Goal: Information Seeking & Learning: Learn about a topic

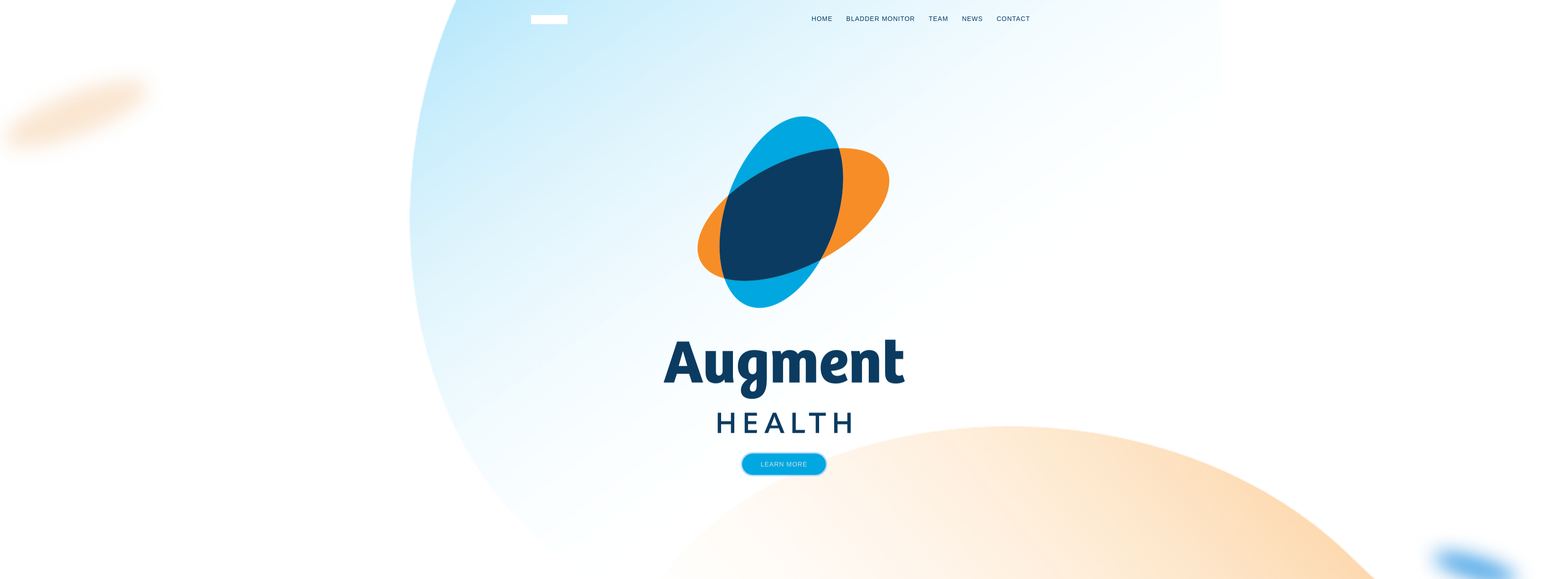
click at [776, 458] on link "Learn More" at bounding box center [784, 464] width 85 height 22
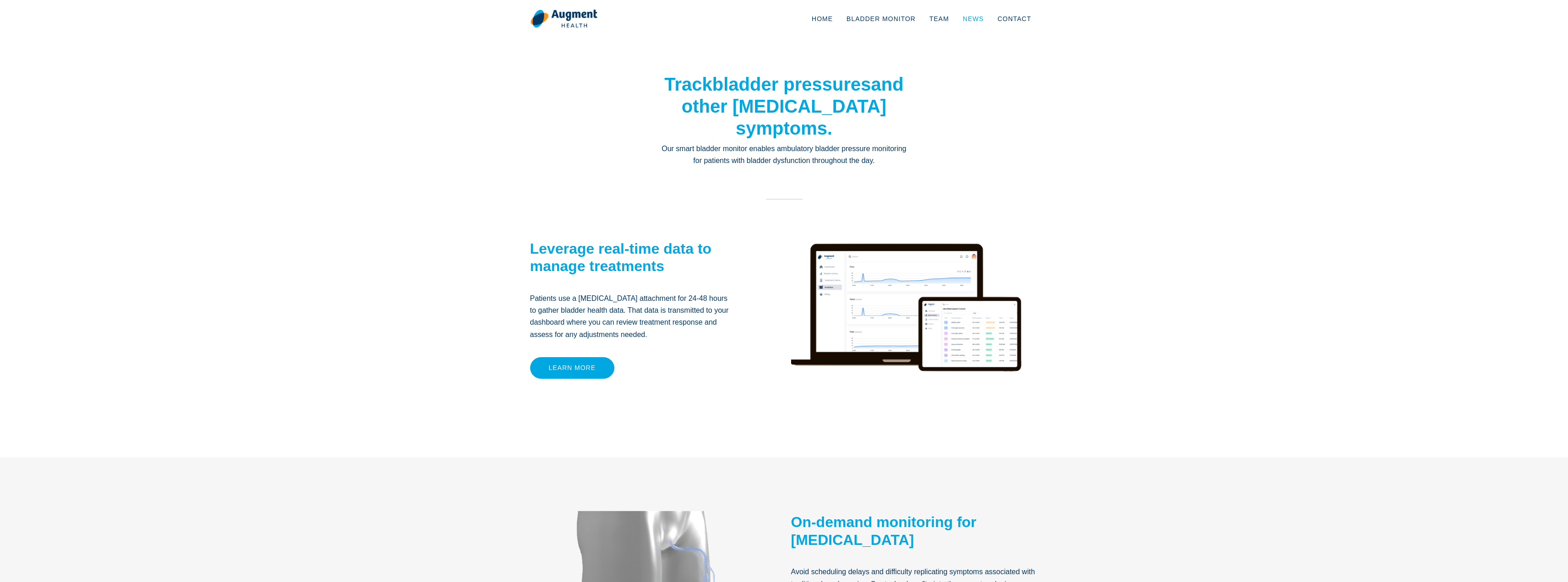
click at [982, 19] on link "News" at bounding box center [973, 18] width 35 height 30
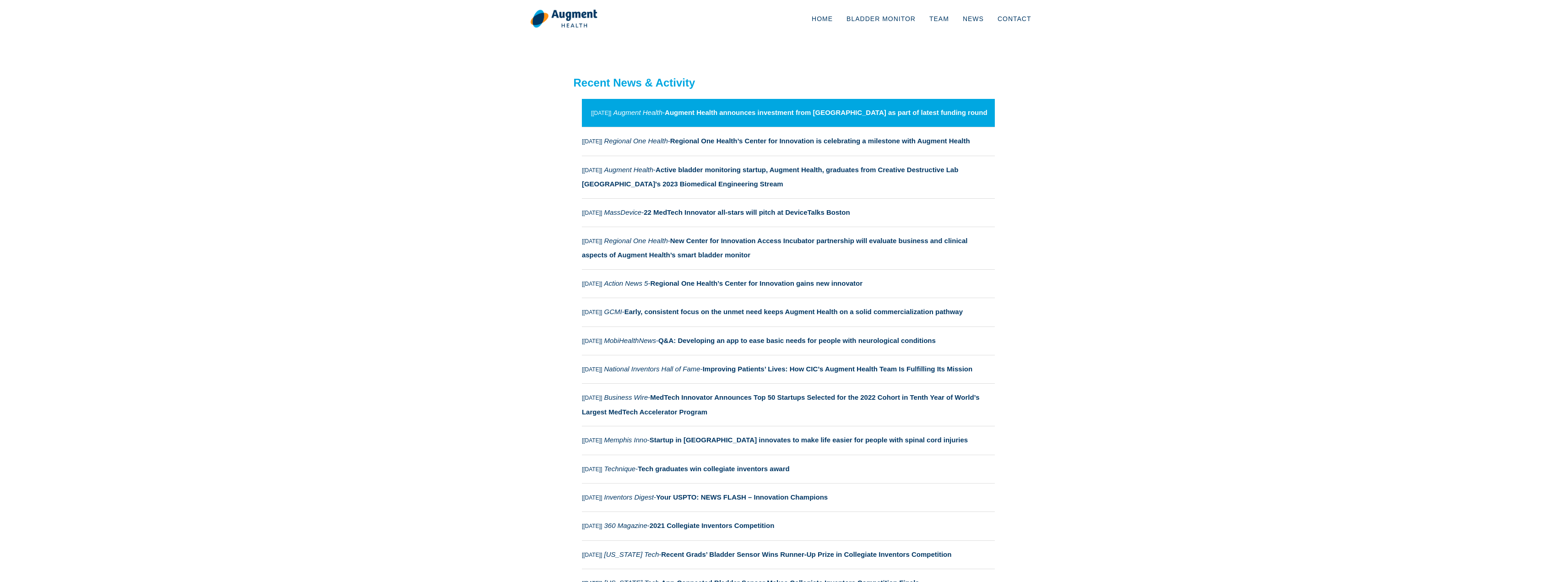
click at [890, 114] on strong "Augment Health announces investment from [GEOGRAPHIC_DATA] as part of latest fu…" at bounding box center [826, 112] width 322 height 8
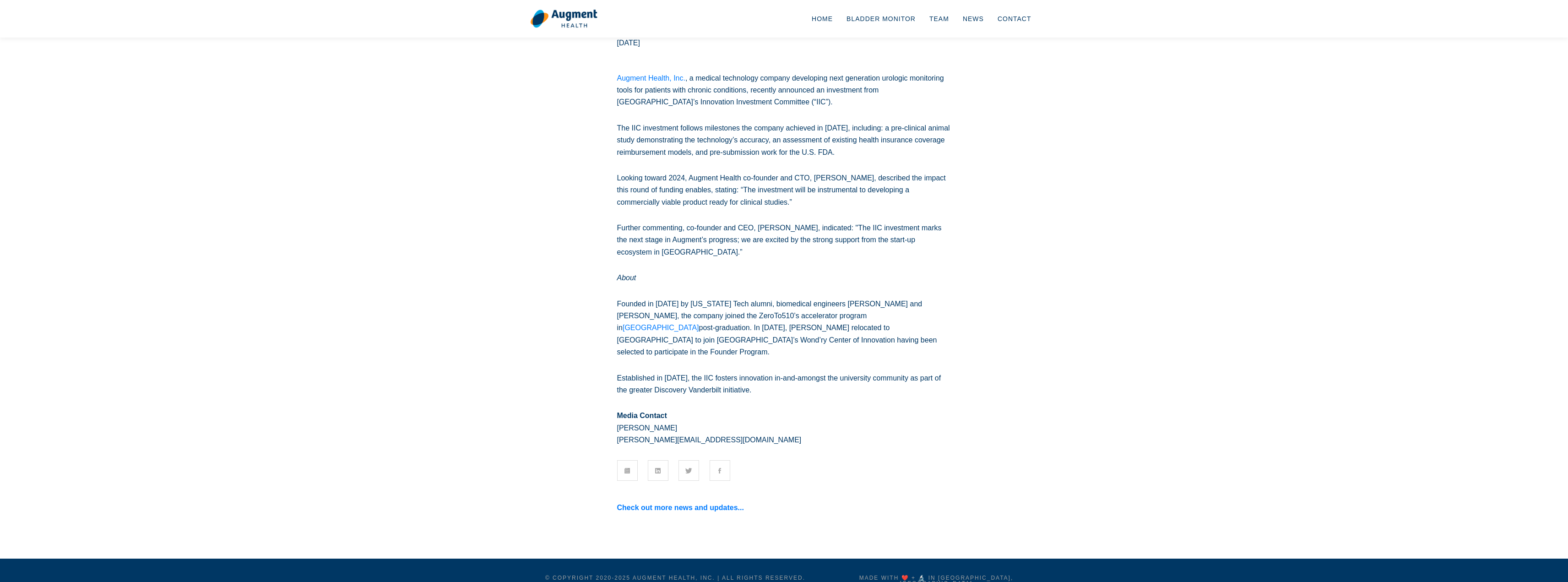
scroll to position [95, 0]
